Goal: Navigation & Orientation: Understand site structure

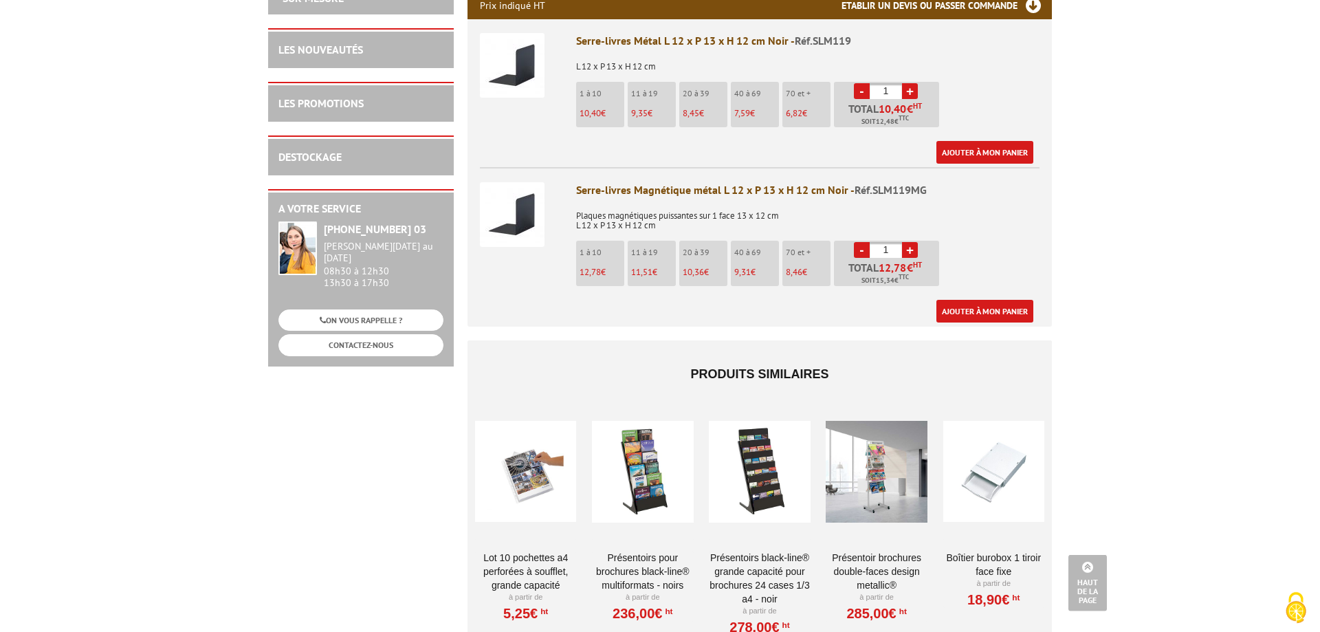
scroll to position [561, 0]
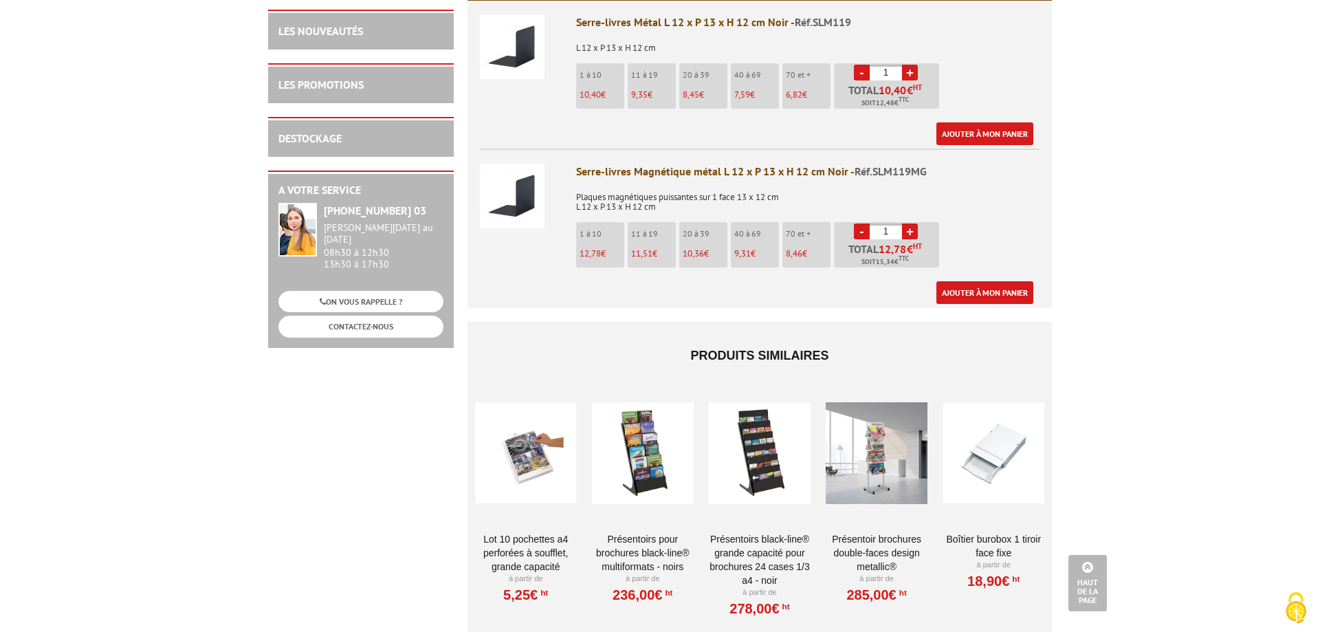
click at [973, 444] on div at bounding box center [993, 452] width 101 height 137
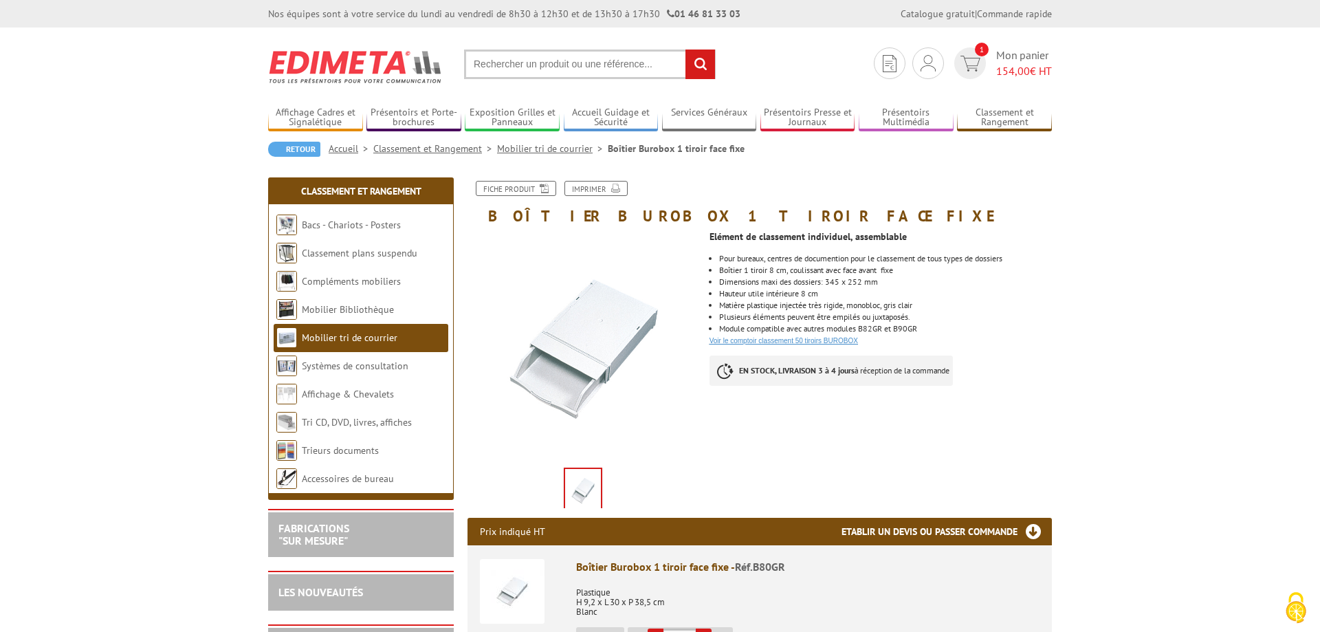
click at [789, 343] on link "Voir le comptoir classement 50 tiroirs BUROBOX" at bounding box center [783, 341] width 148 height 8
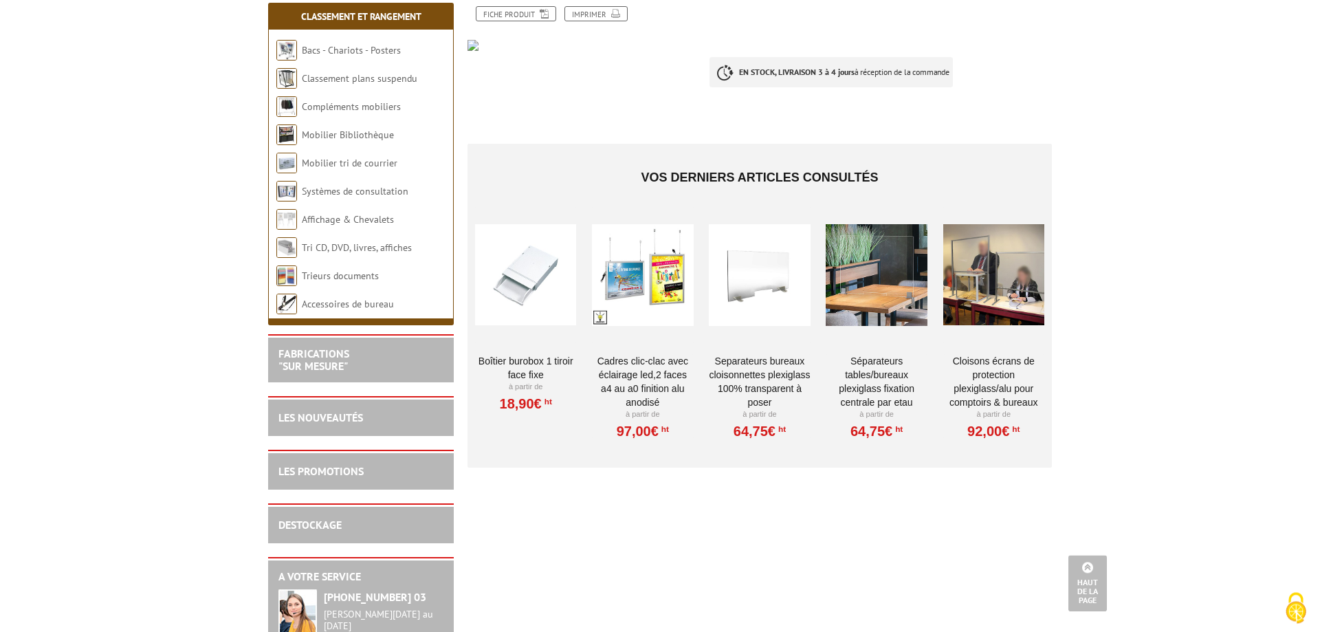
scroll to position [70, 0]
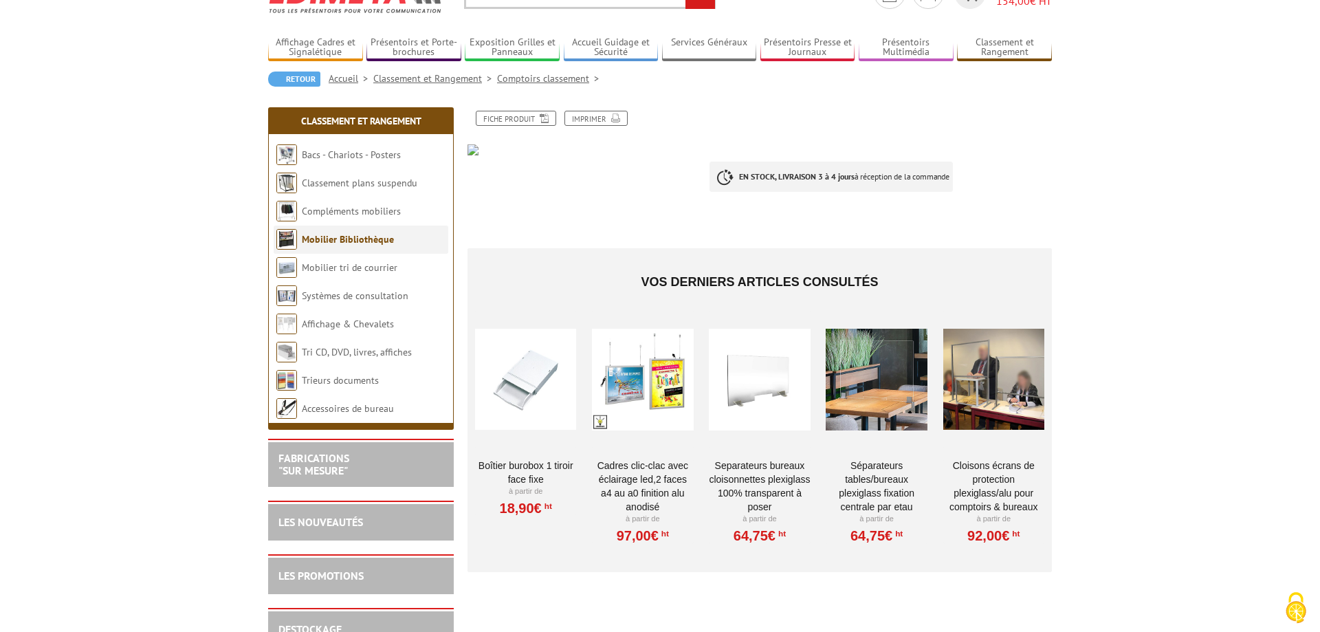
click at [377, 240] on link "Mobilier Bibliothèque" at bounding box center [348, 239] width 92 height 12
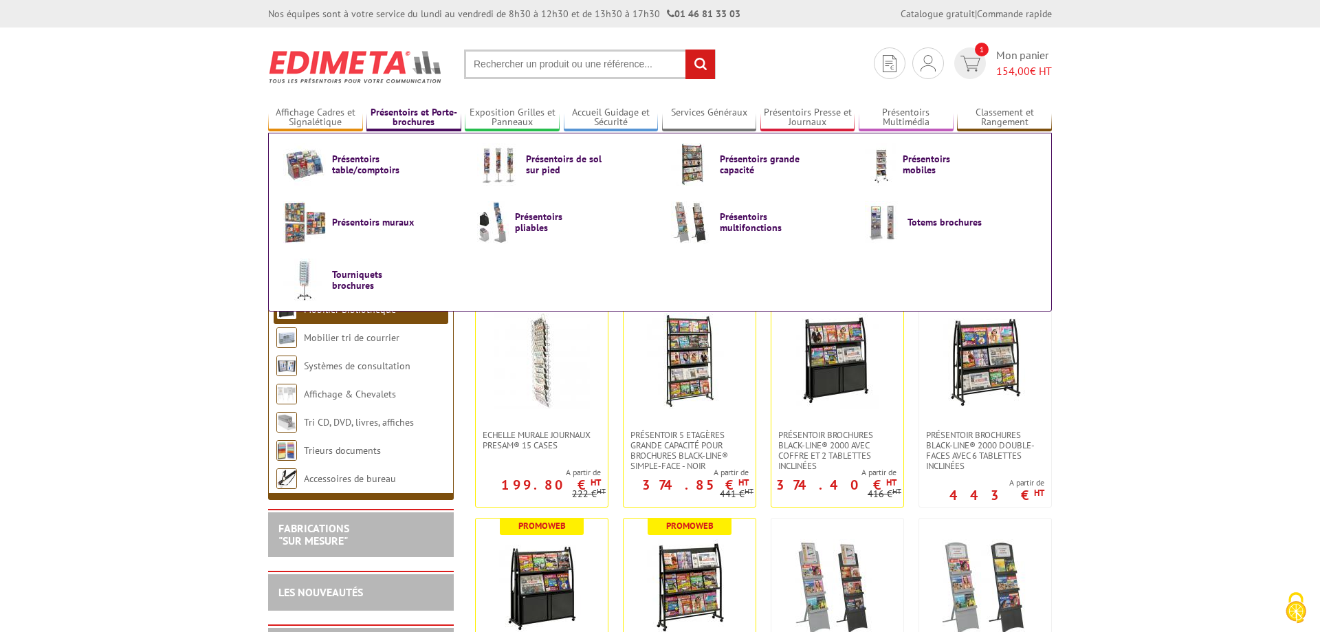
click at [395, 111] on link "Présentoirs et Porte-brochures" at bounding box center [413, 118] width 95 height 23
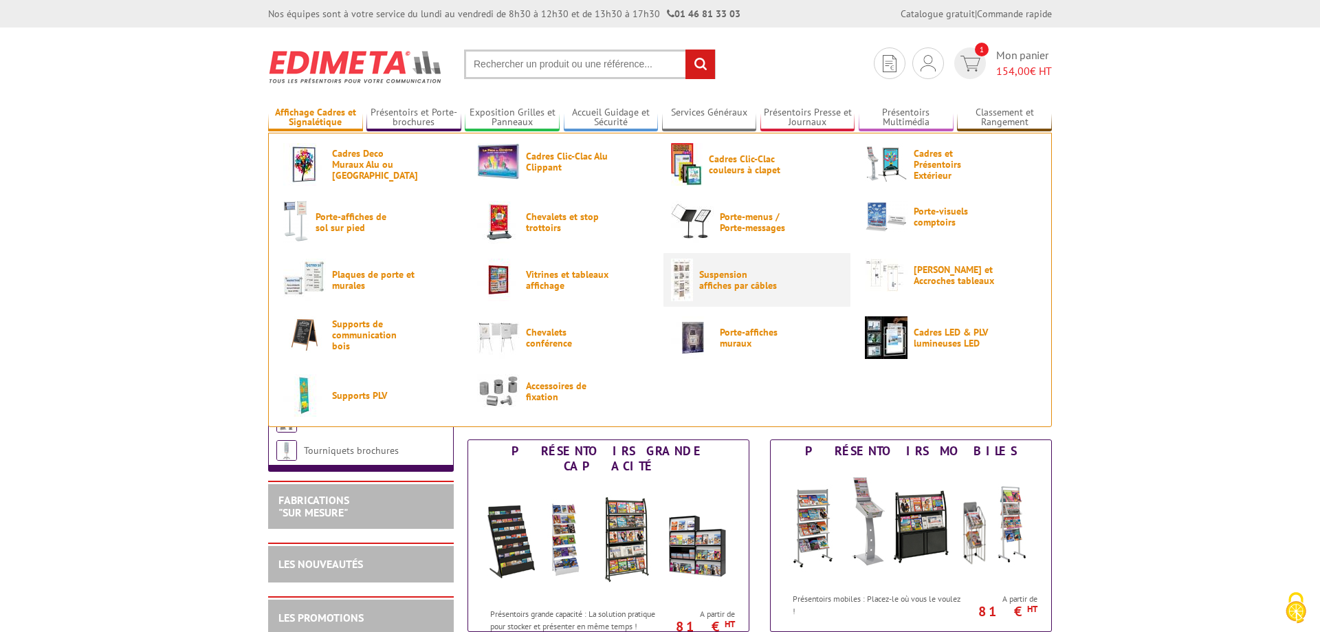
click at [758, 280] on span "Suspension affiches par câbles" at bounding box center [740, 280] width 82 height 22
